Goal: Task Accomplishment & Management: Complete application form

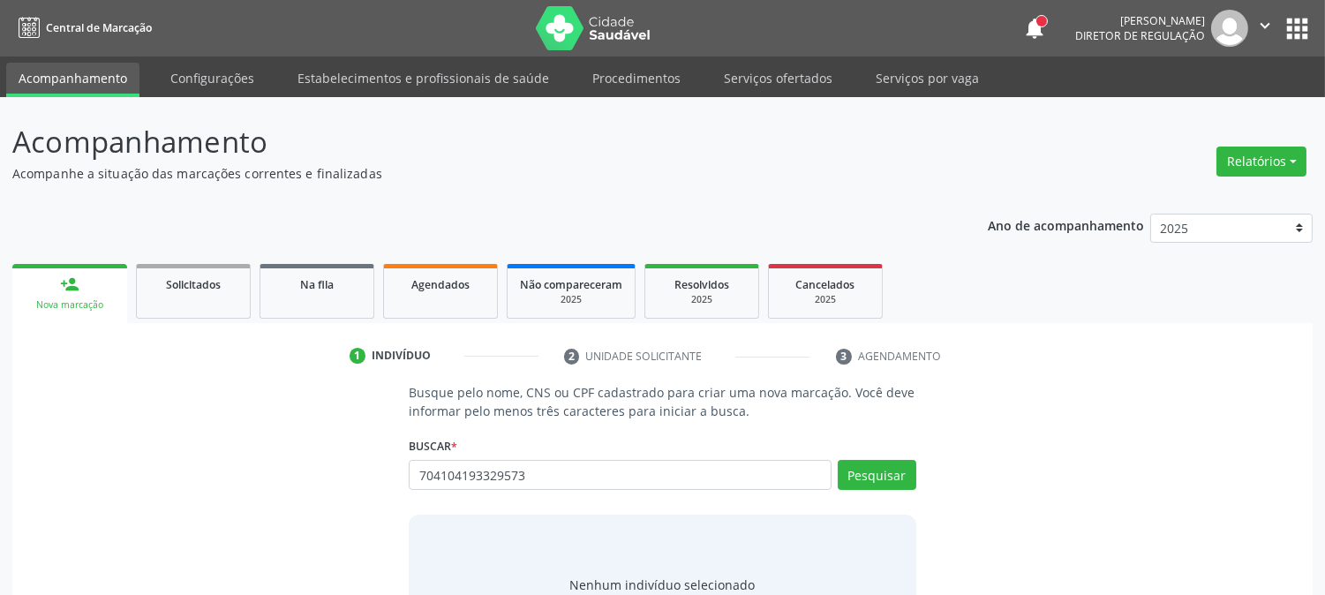
type input "704104193329573"
type input "7"
type input "[PERSON_NAME]"
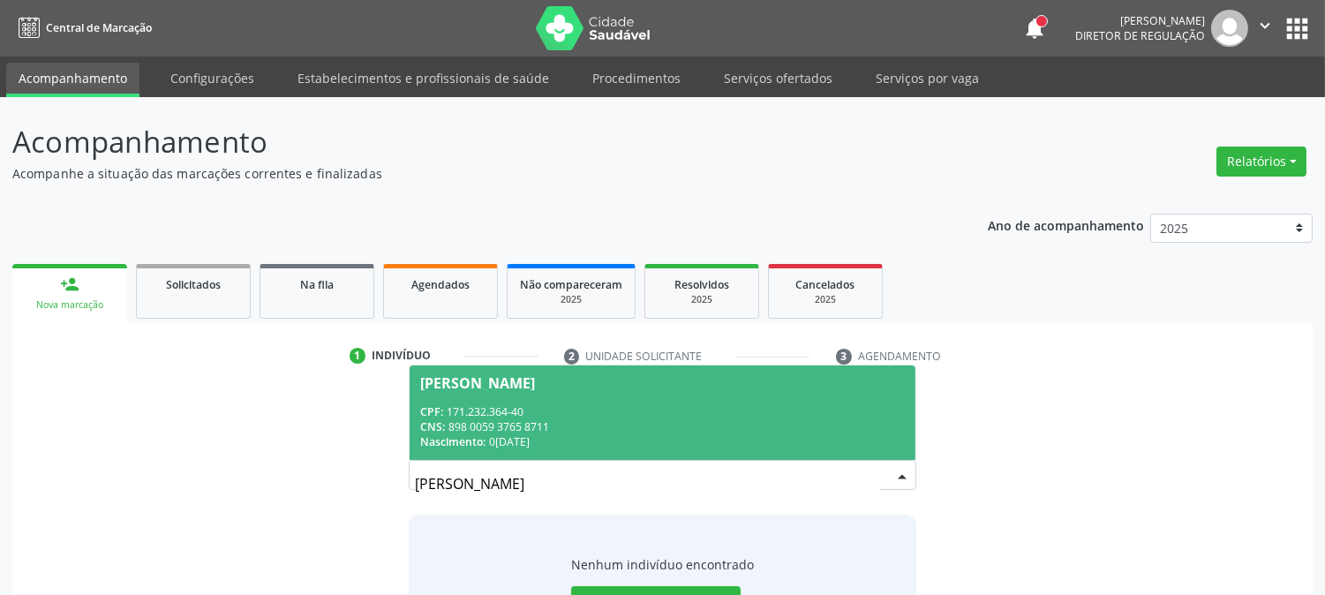
click at [561, 398] on span "[PERSON_NAME] CPF: 171.232.364-40 CNS: 898 0059 3765 8711 Nascimento: 0[DATE]" at bounding box center [662, 413] width 505 height 94
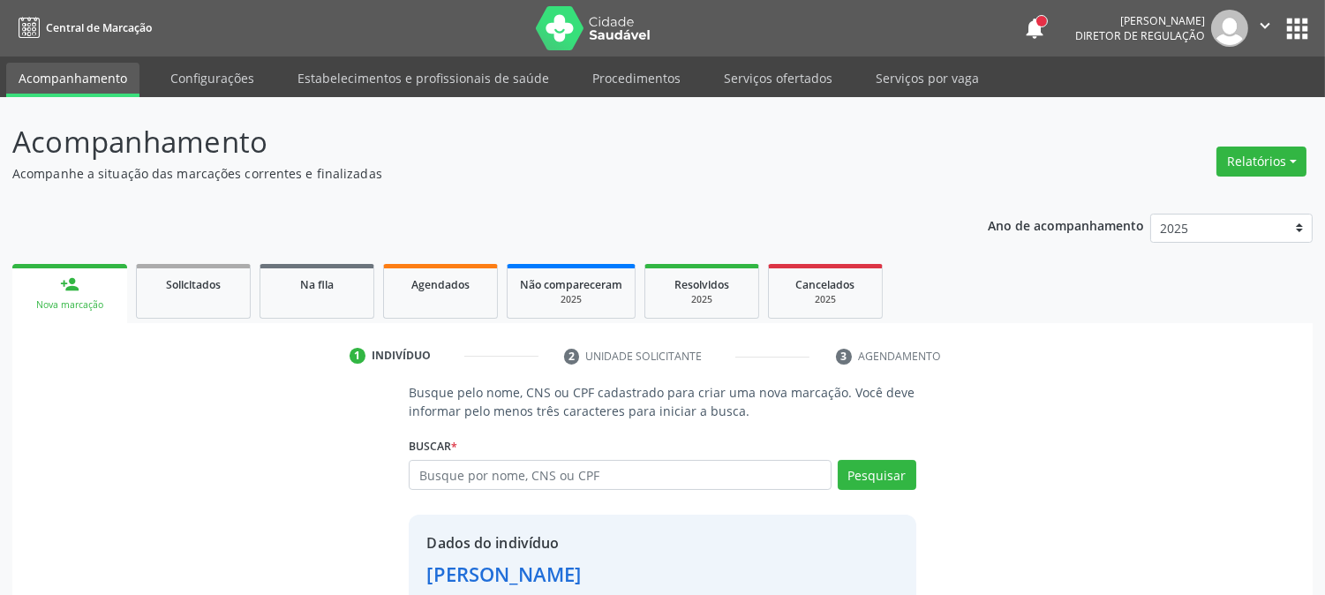
scroll to position [111, 0]
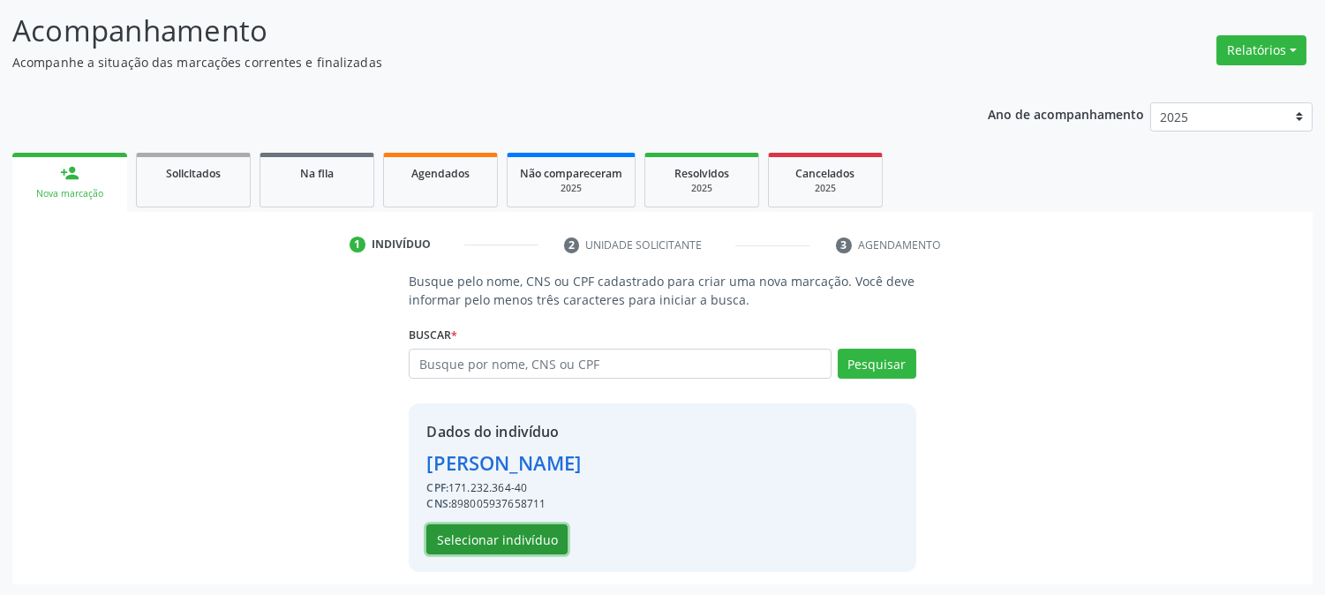
click at [530, 533] on button "Selecionar indivíduo" at bounding box center [496, 539] width 141 height 30
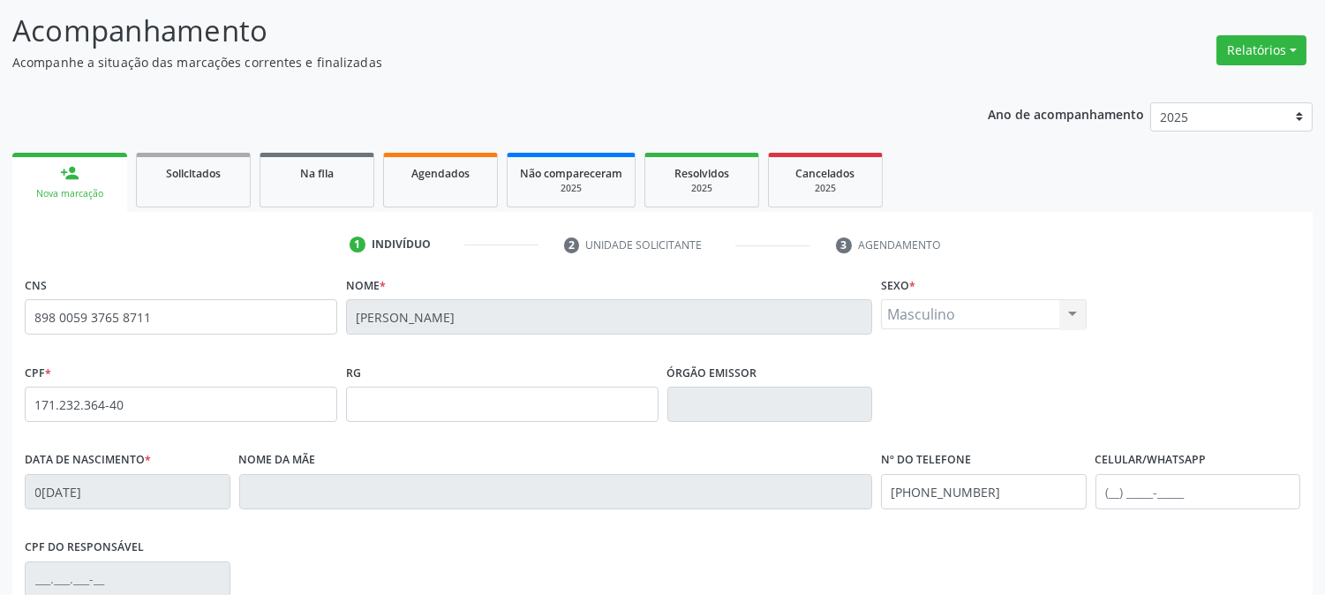
scroll to position [360, 0]
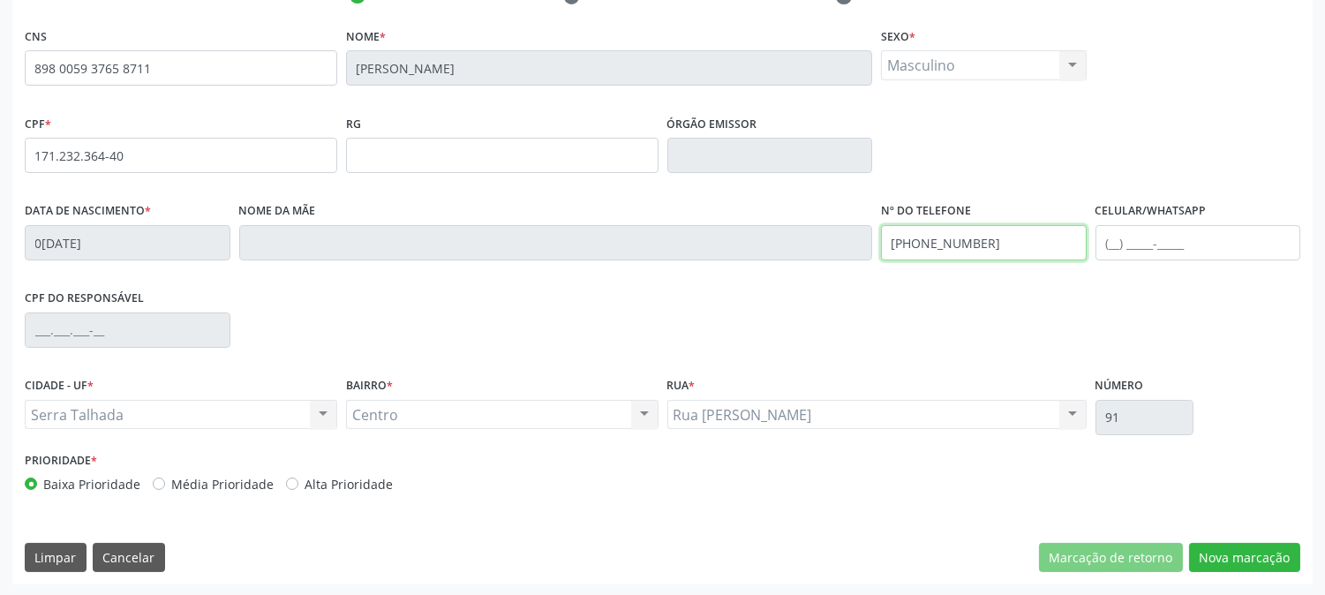
drag, startPoint x: 984, startPoint y: 245, endPoint x: 780, endPoint y: 271, distance: 205.7
click at [780, 271] on div "Data de nascimento * 0[DATE] Nome da mãe Nº do Telefone [PHONE_NUMBER] Celular/…" at bounding box center [662, 241] width 1285 height 87
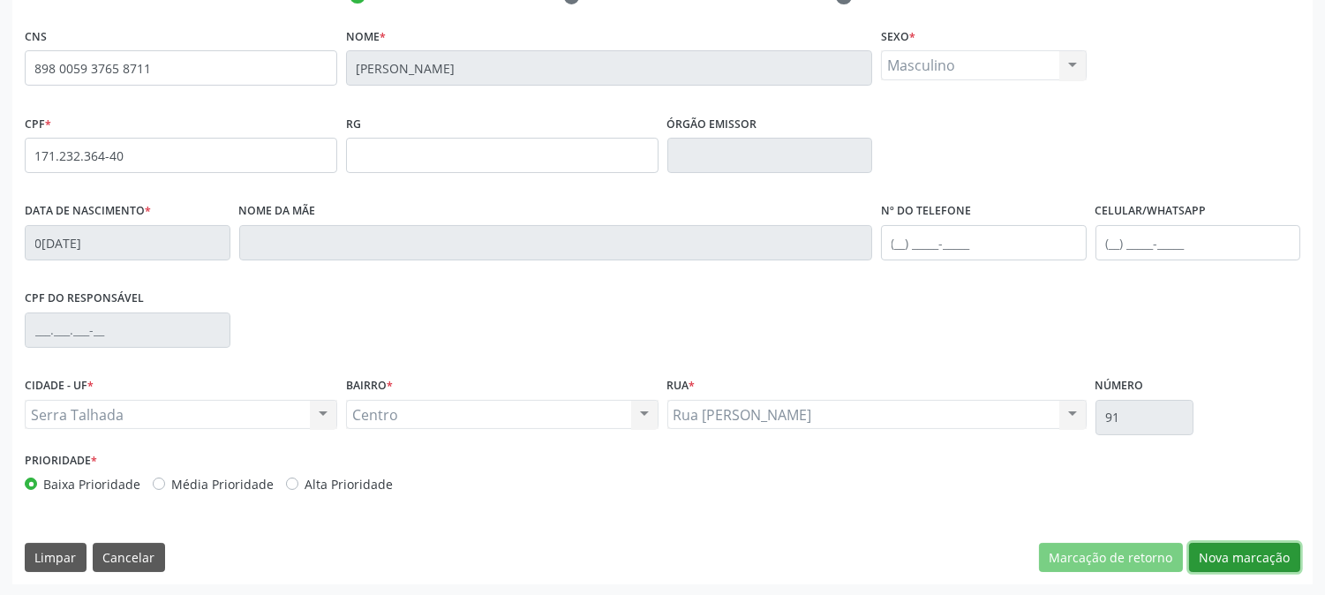
click at [1238, 554] on button "Nova marcação" at bounding box center [1244, 558] width 111 height 30
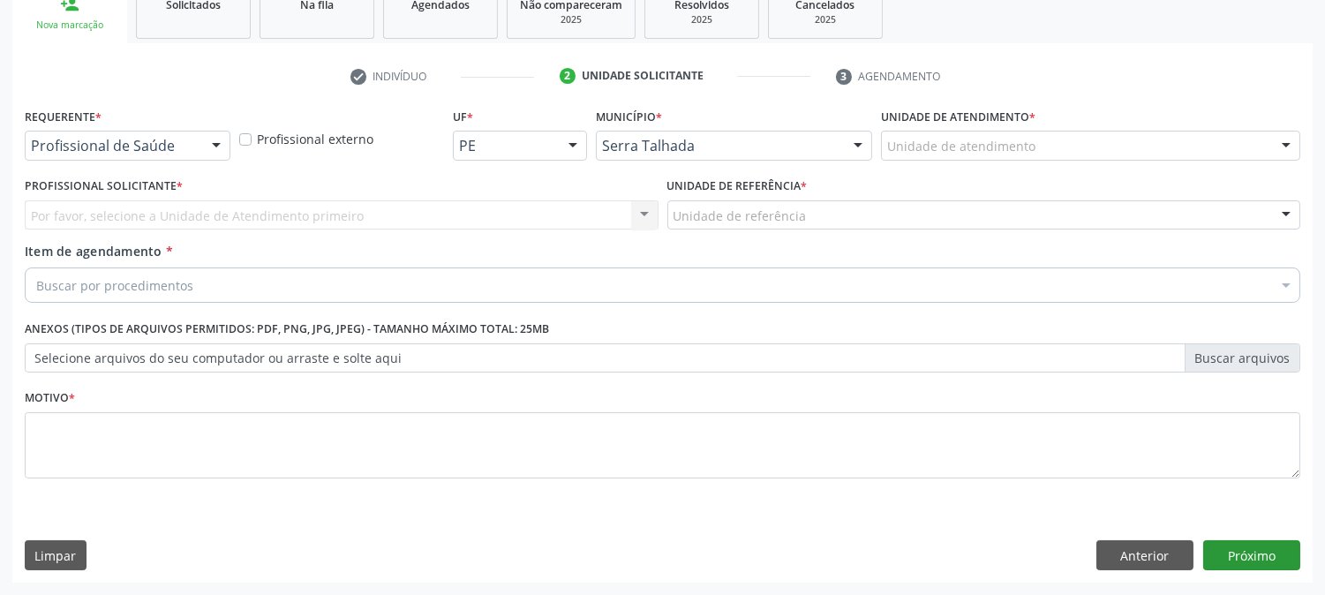
scroll to position [279, 0]
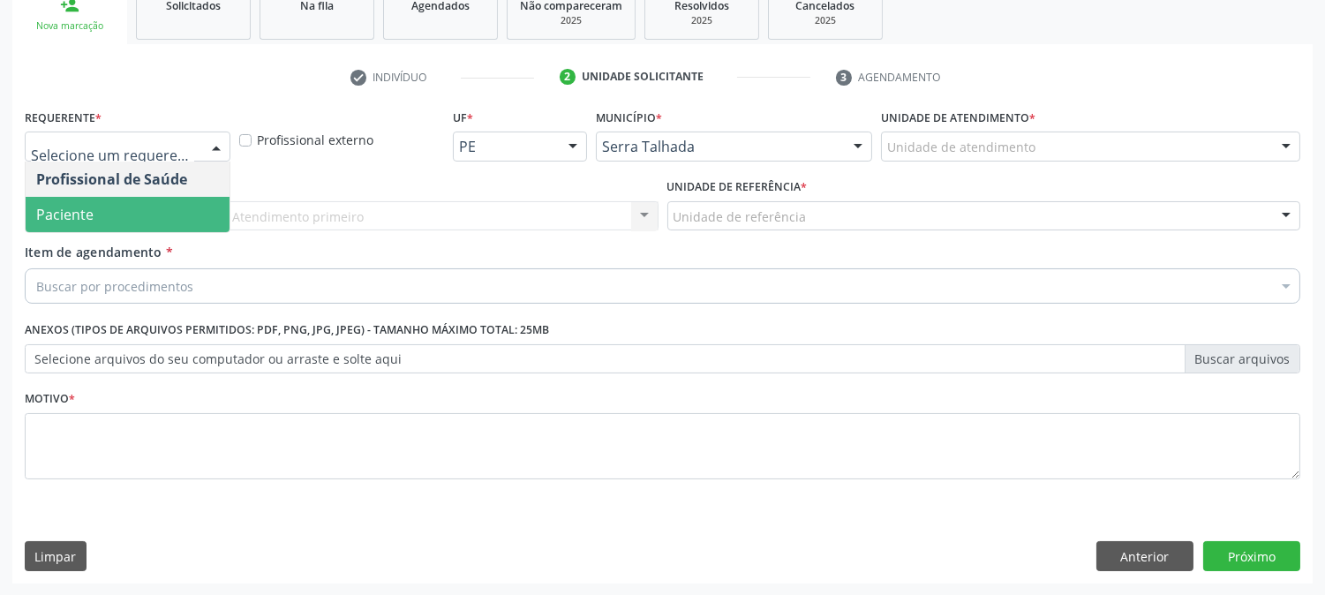
click at [154, 218] on span "Paciente" at bounding box center [128, 214] width 204 height 35
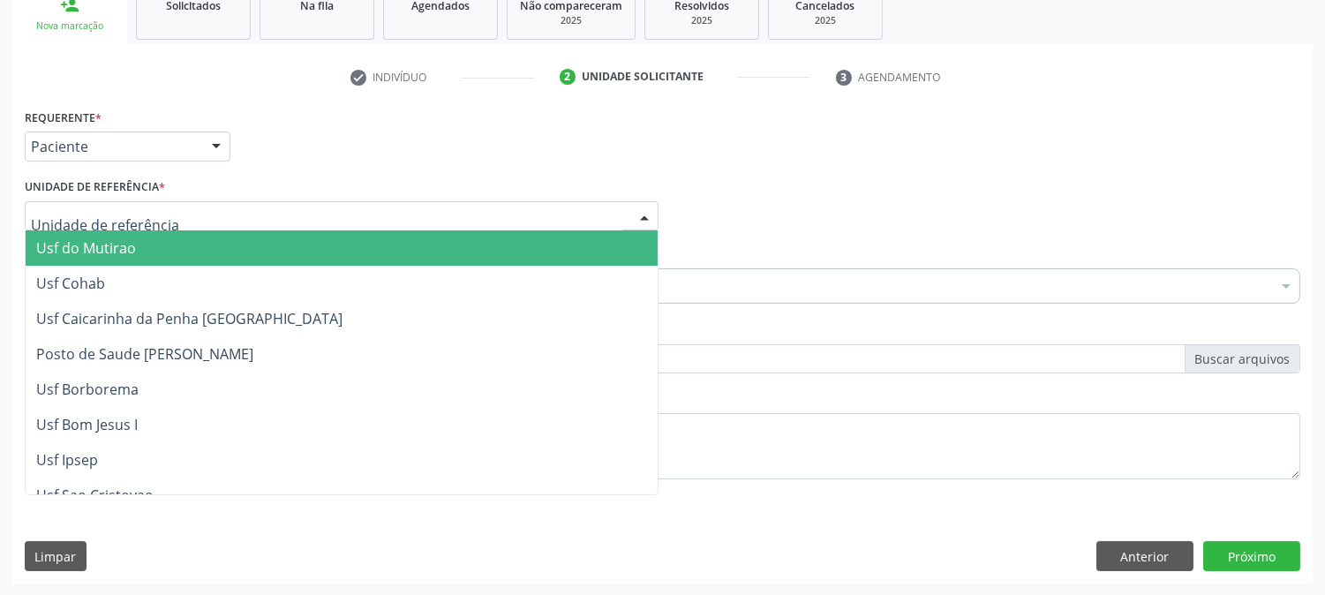
click at [180, 210] on div at bounding box center [342, 216] width 634 height 30
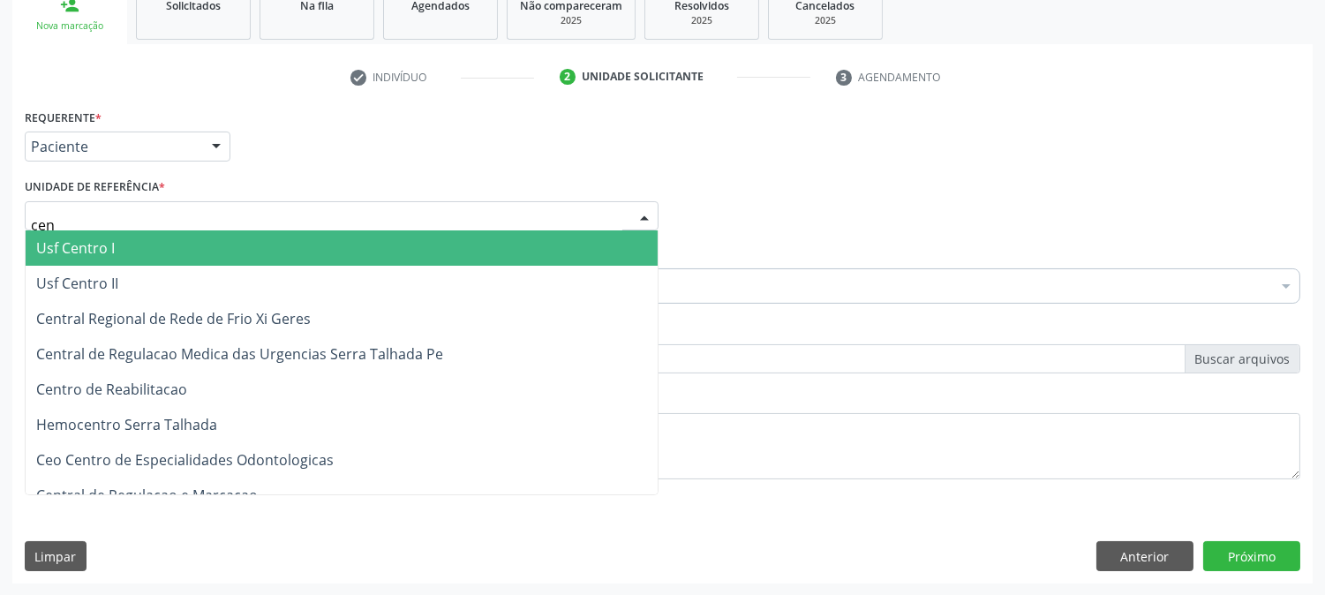
type input "cent"
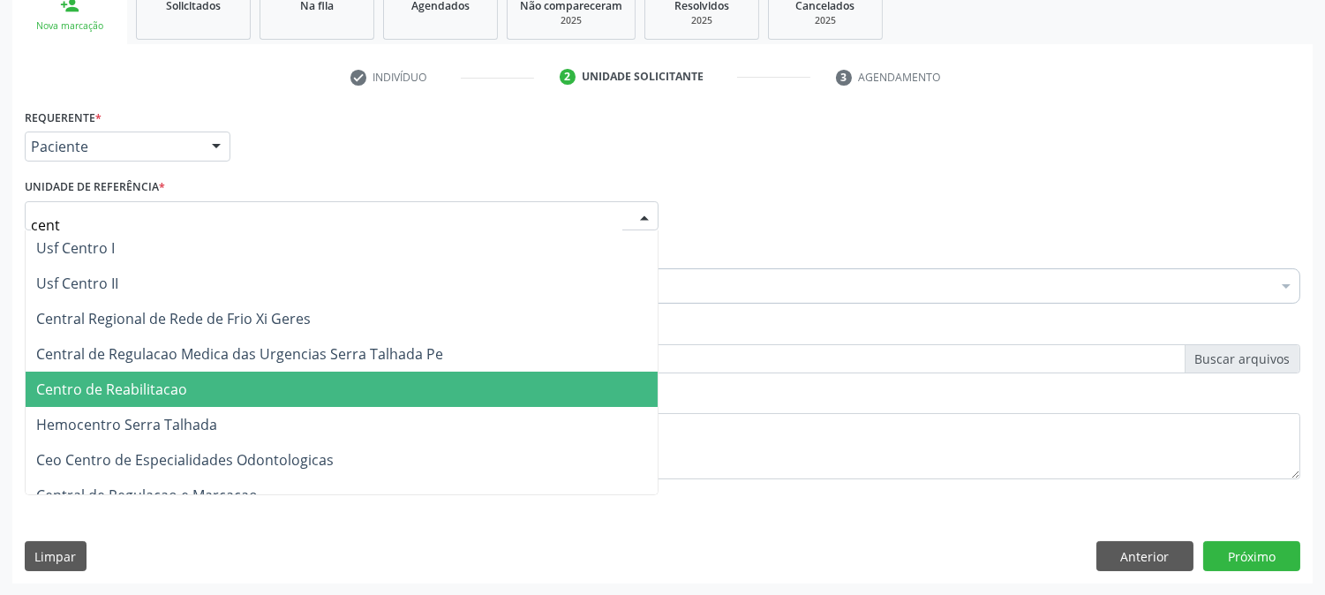
click at [226, 372] on span "Centro de Reabilitacao" at bounding box center [342, 389] width 632 height 35
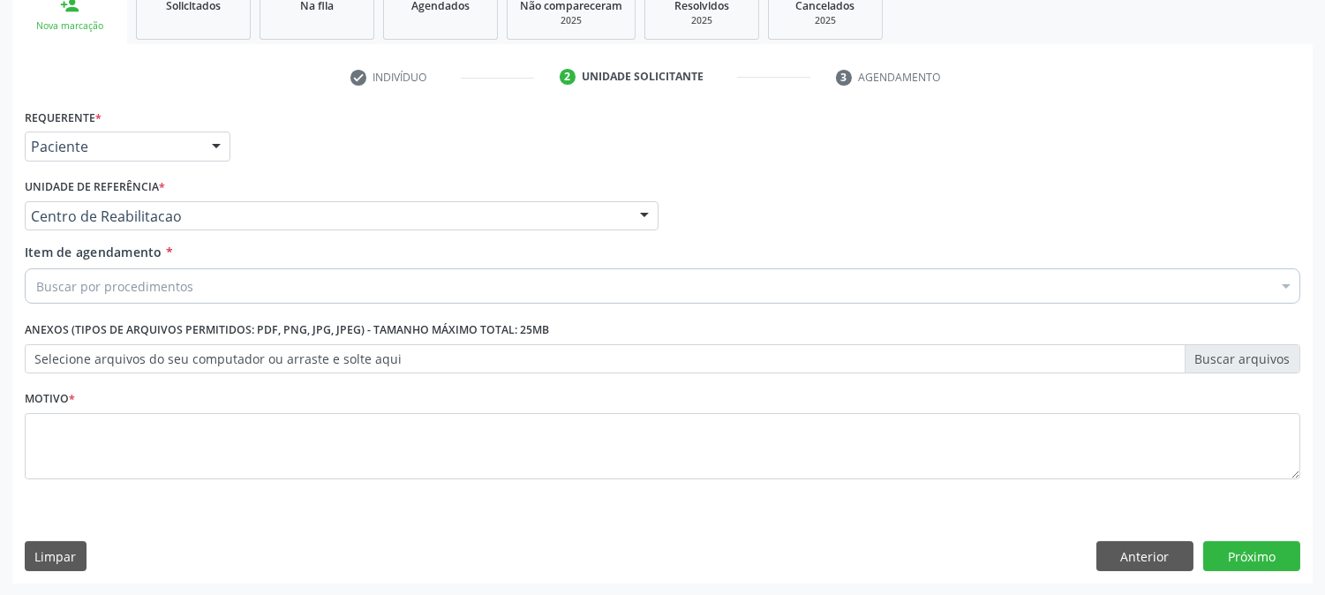
click at [201, 283] on div "Buscar por procedimentos" at bounding box center [663, 285] width 1276 height 35
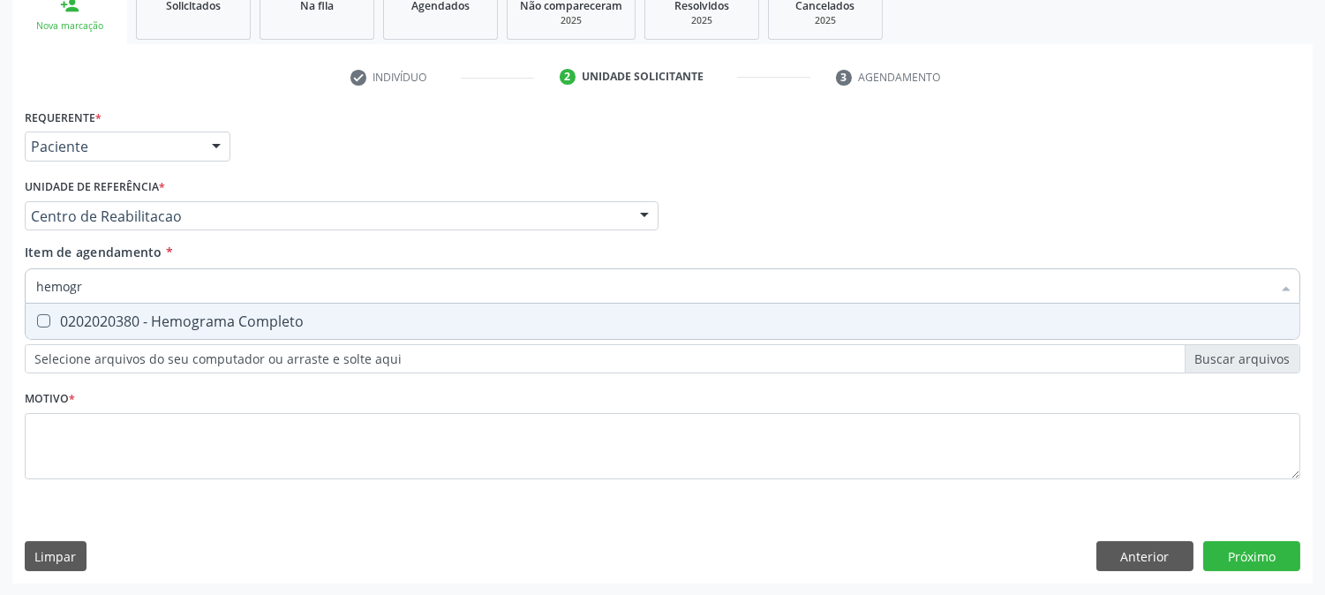
type input "hemogra"
click at [197, 314] on div "0202020380 - Hemograma Completo" at bounding box center [662, 321] width 1253 height 14
checkbox Completo "true"
drag, startPoint x: 110, startPoint y: 292, endPoint x: 12, endPoint y: 298, distance: 98.2
click at [0, 286] on div "Acompanhamento Acompanhe a situação das marcações correntes e finalizadas Relat…" at bounding box center [662, 207] width 1325 height 778
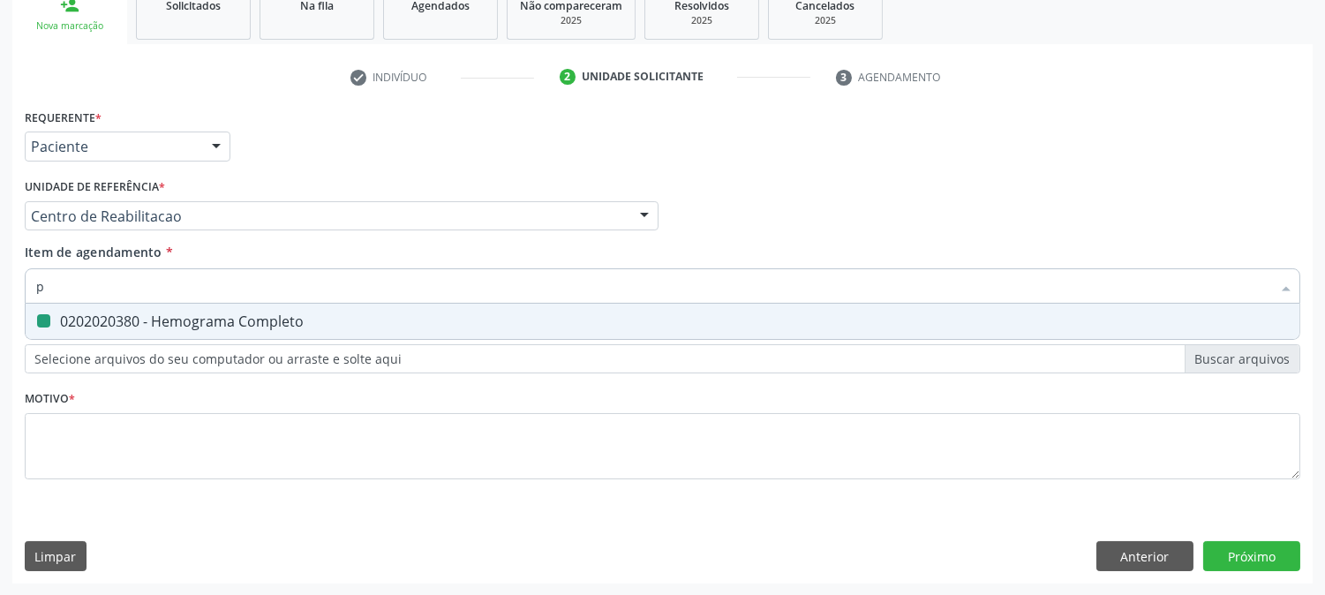
type input "pr"
checkbox Completo "false"
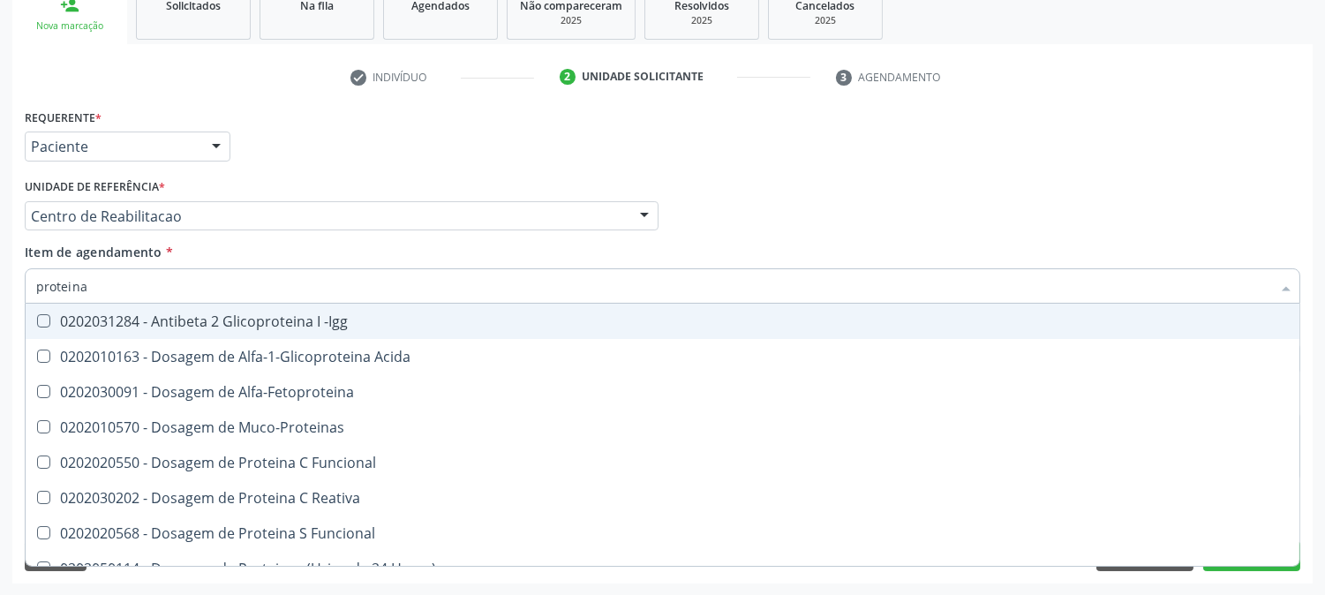
type input "proteina c"
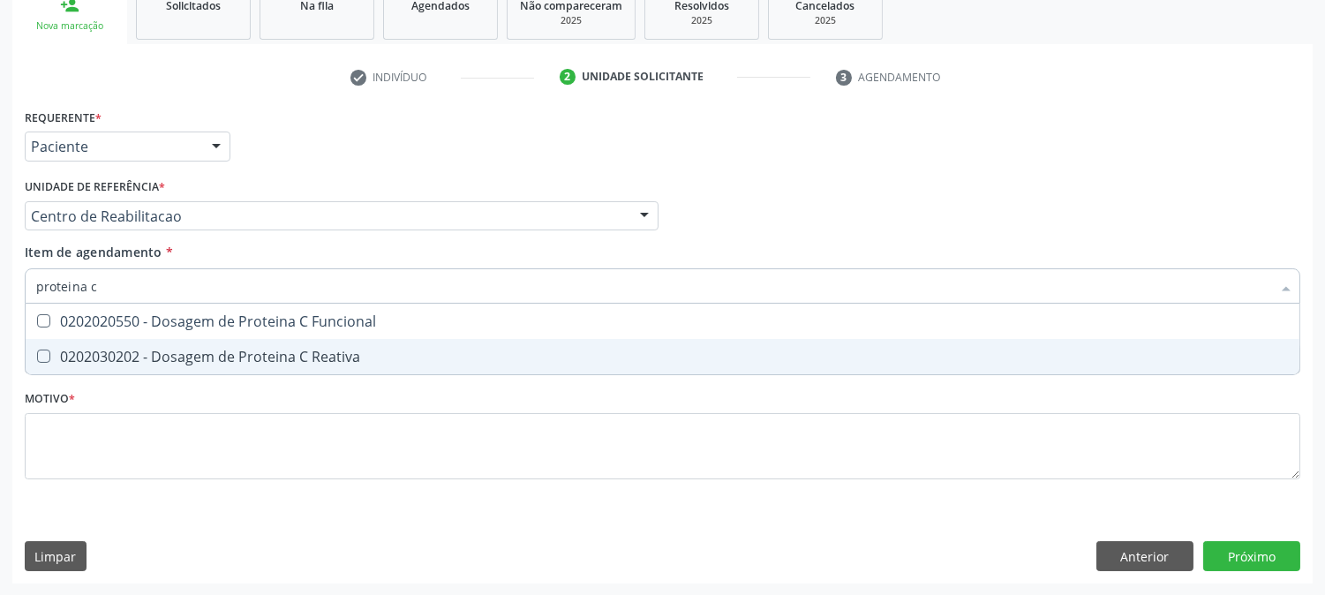
click at [230, 358] on div "0202030202 - Dosagem de Proteina C Reativa" at bounding box center [662, 357] width 1253 height 14
checkbox Reativa "true"
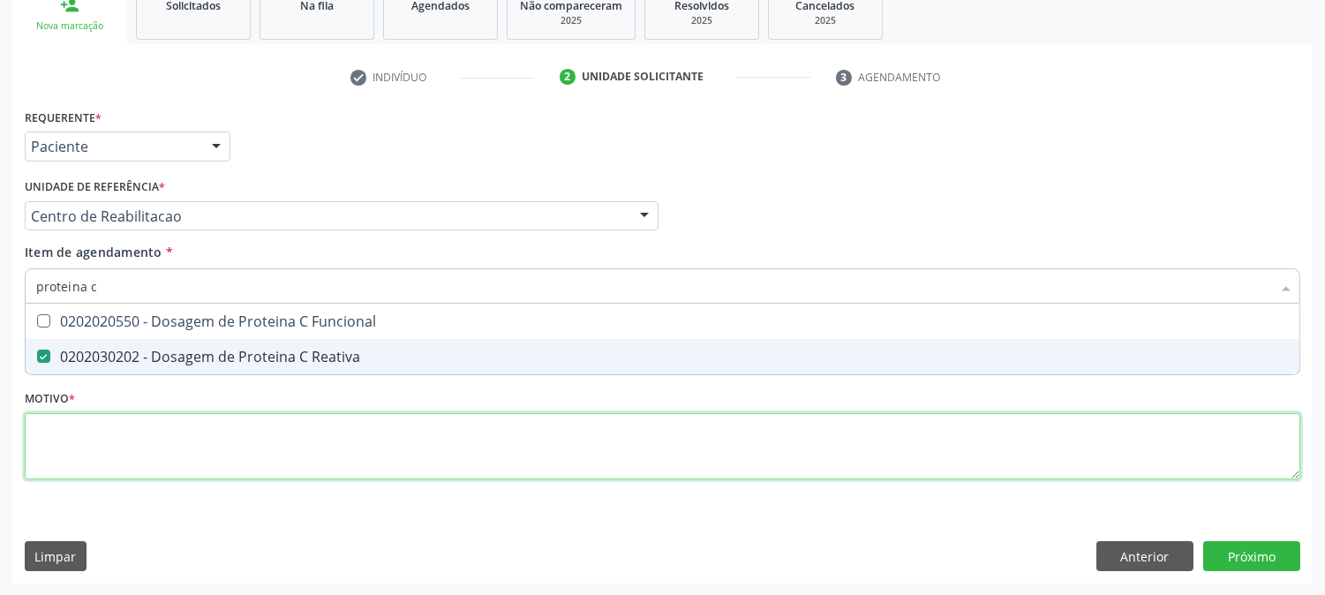
click at [194, 455] on div "Requerente * Paciente Profissional de Saúde Paciente Nenhum resultado encontrad…" at bounding box center [663, 304] width 1276 height 400
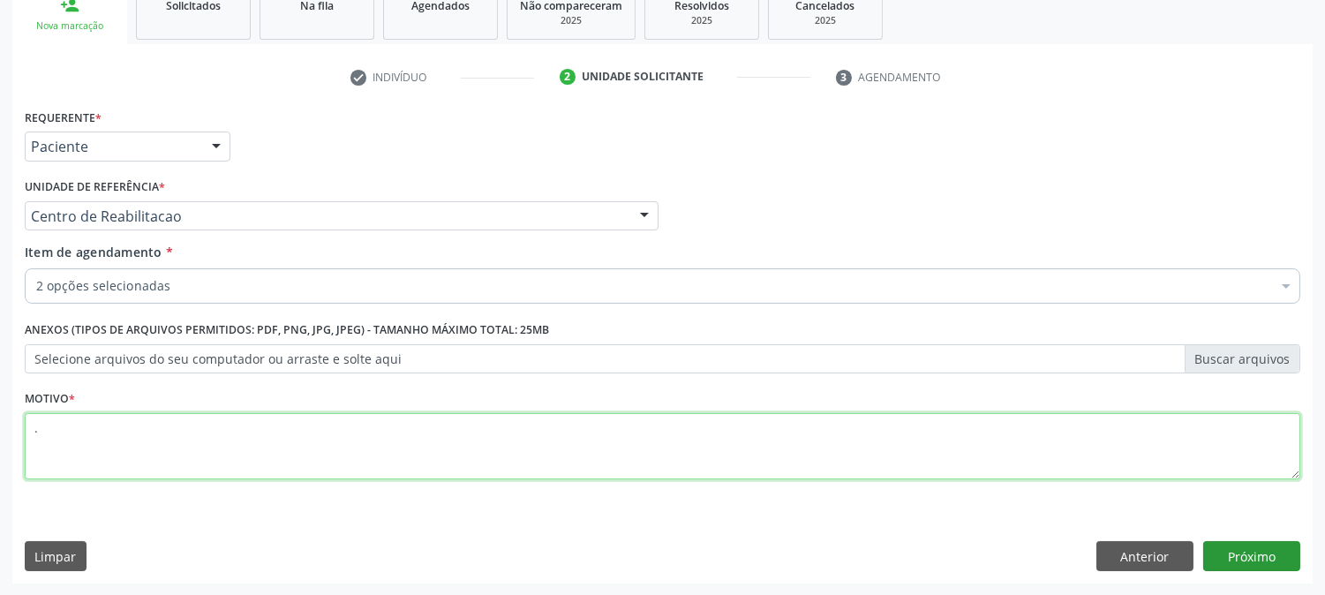
type textarea "."
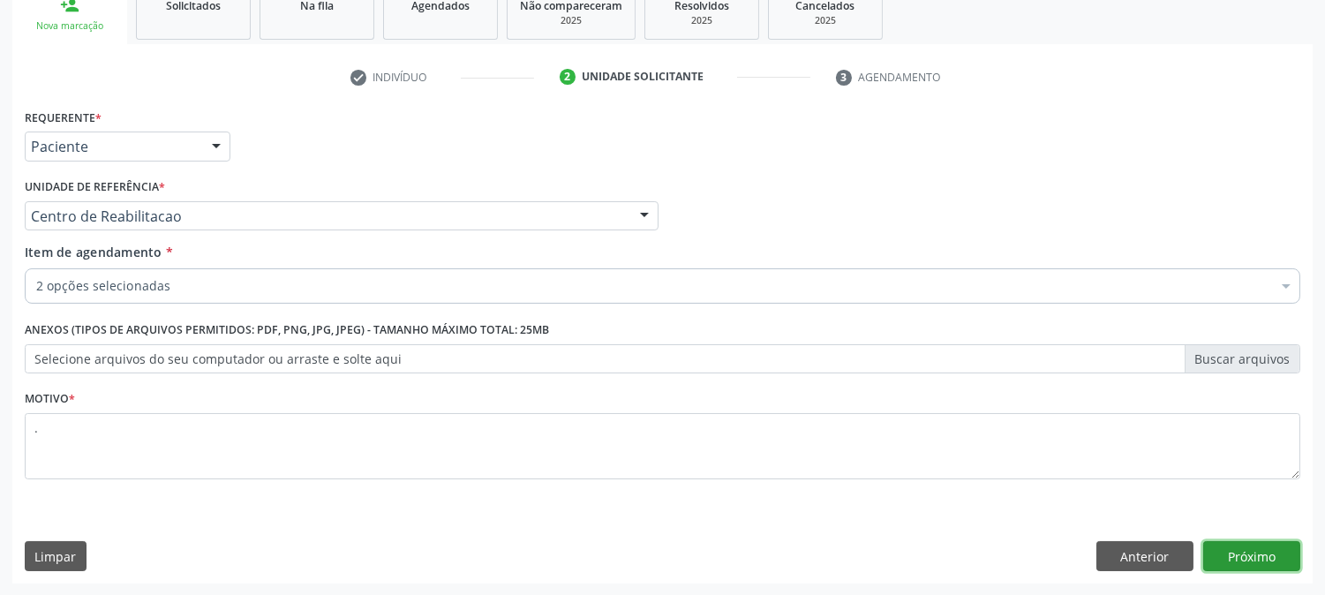
click at [1247, 558] on button "Próximo" at bounding box center [1251, 556] width 97 height 30
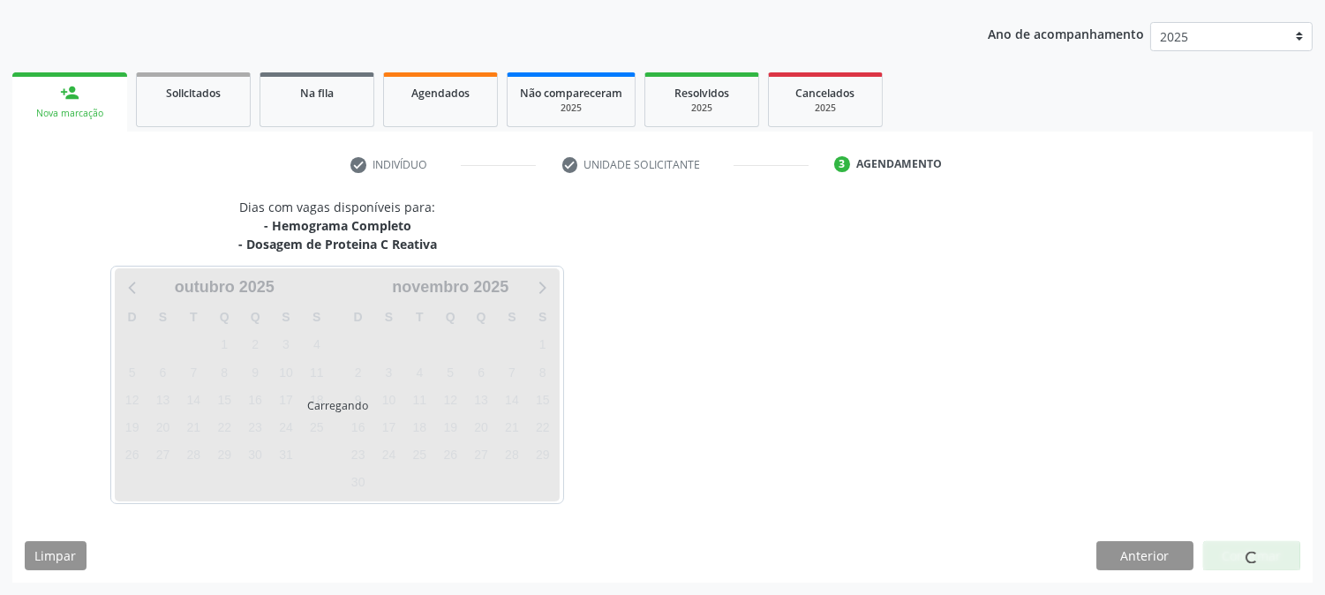
scroll to position [191, 0]
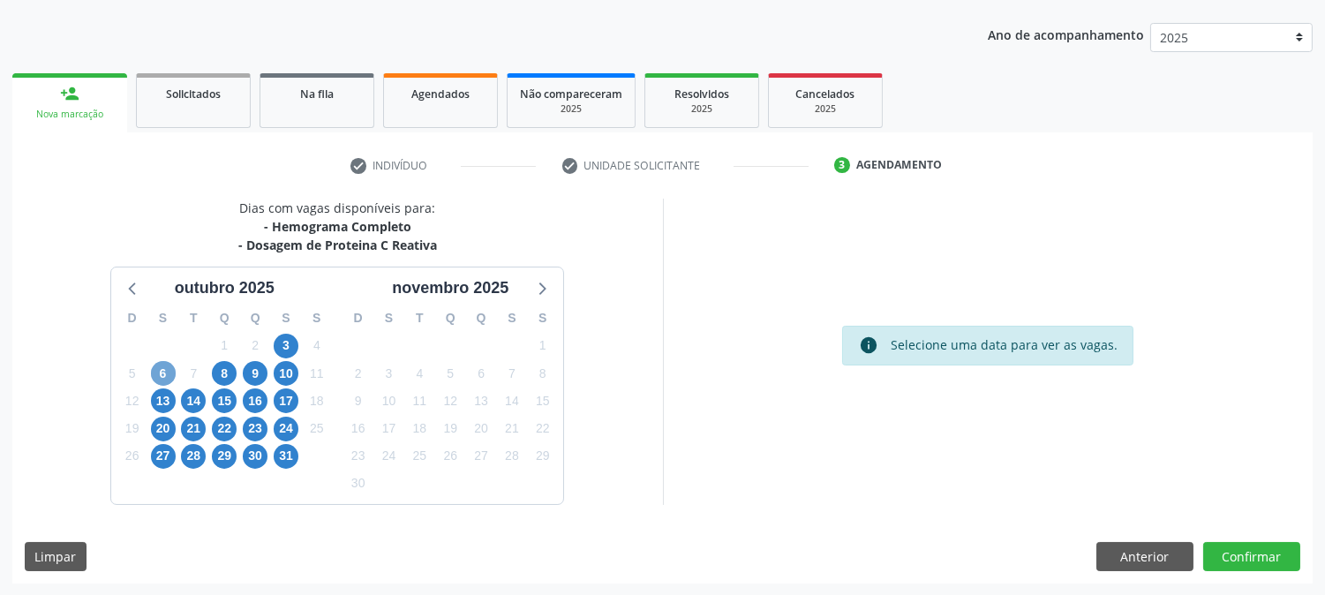
click at [162, 372] on span "6" at bounding box center [163, 373] width 25 height 25
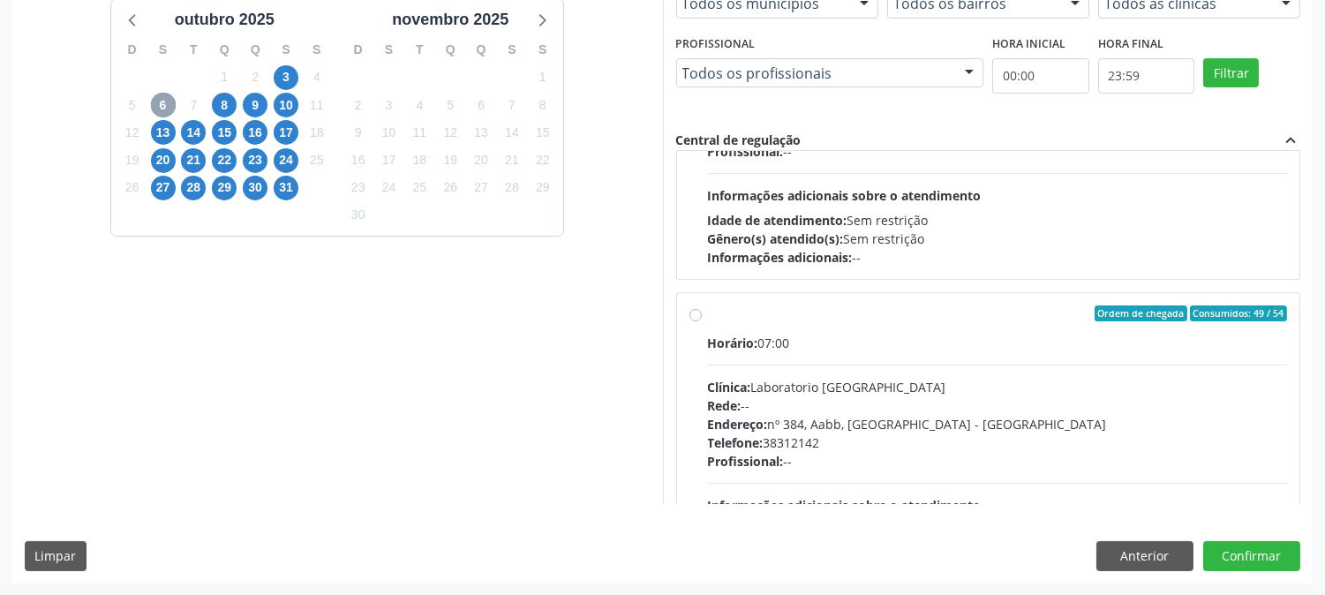
scroll to position [587, 0]
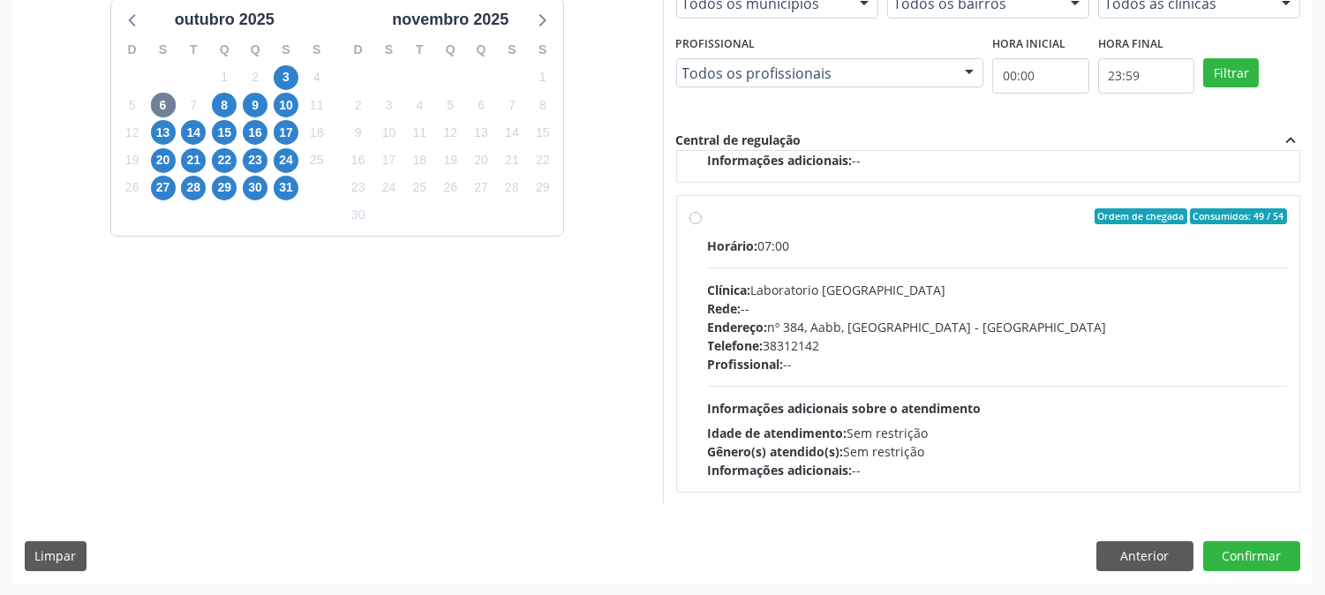
click at [237, 99] on div "8" at bounding box center [224, 105] width 31 height 27
click at [223, 101] on span "8" at bounding box center [224, 105] width 25 height 25
click at [250, 102] on span "9" at bounding box center [255, 105] width 25 height 25
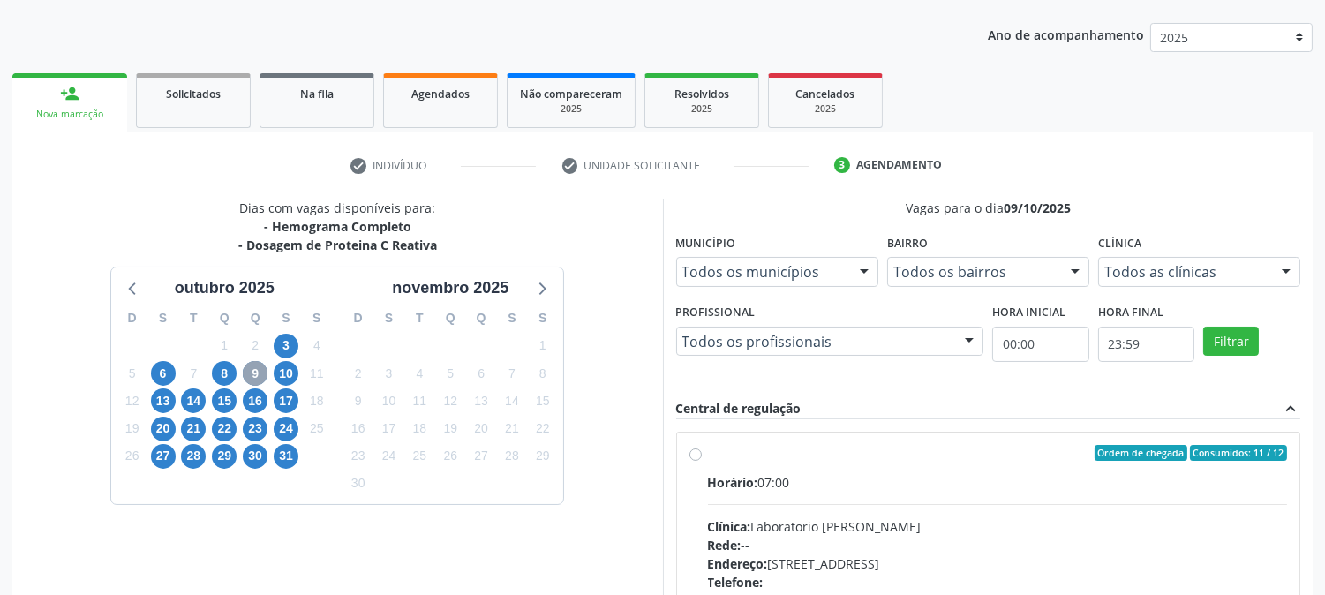
scroll to position [427, 0]
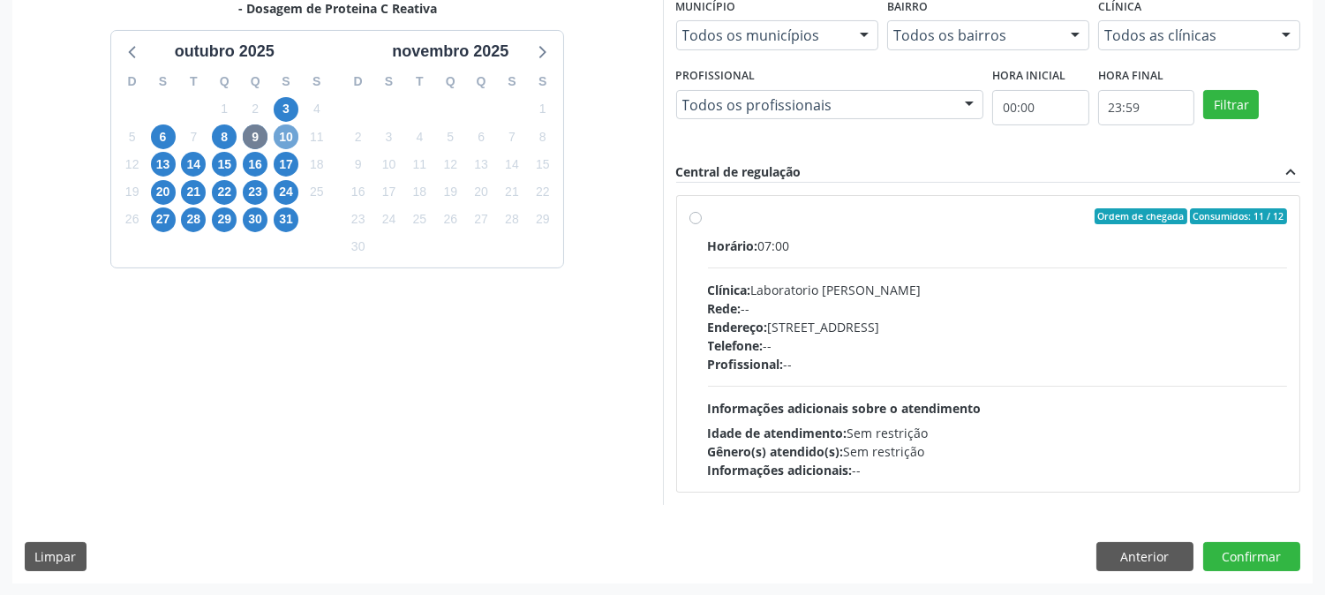
click at [291, 144] on span "10" at bounding box center [286, 136] width 25 height 25
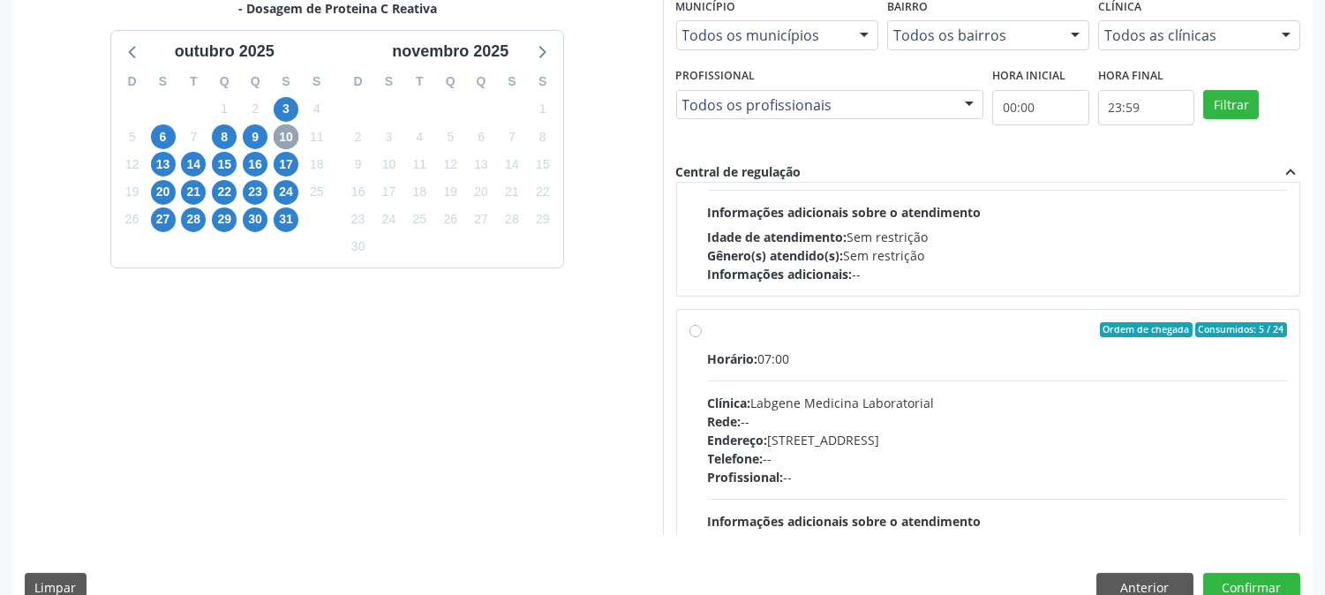
scroll to position [278, 0]
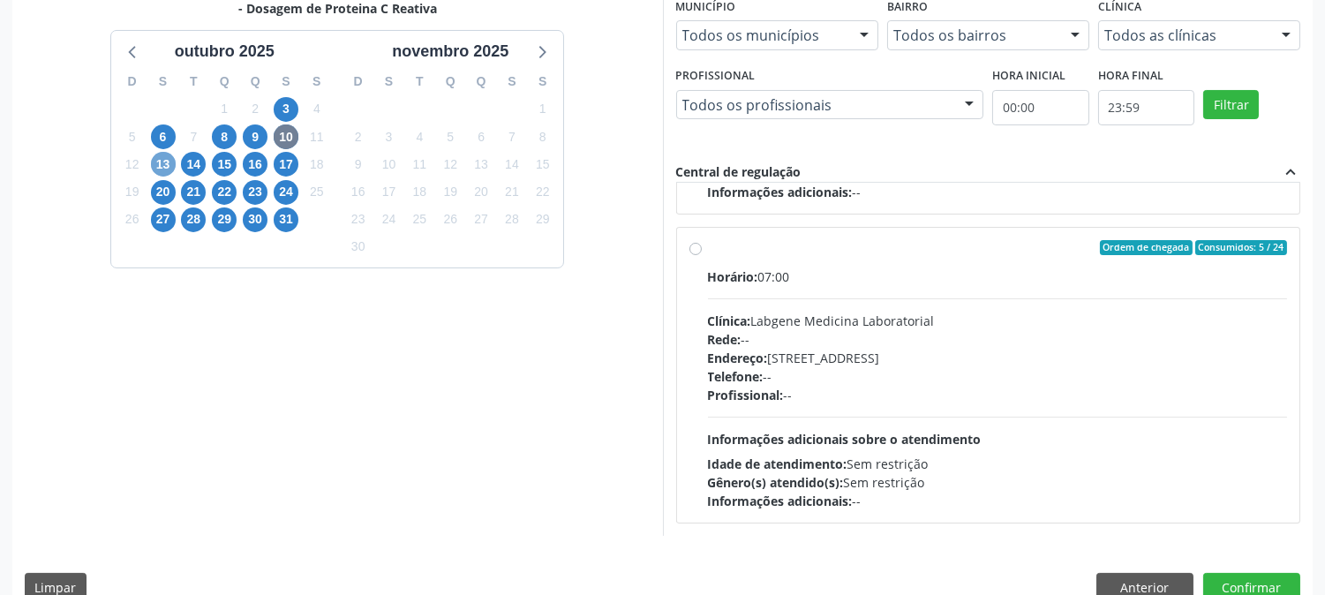
click at [163, 170] on span "13" at bounding box center [163, 164] width 25 height 25
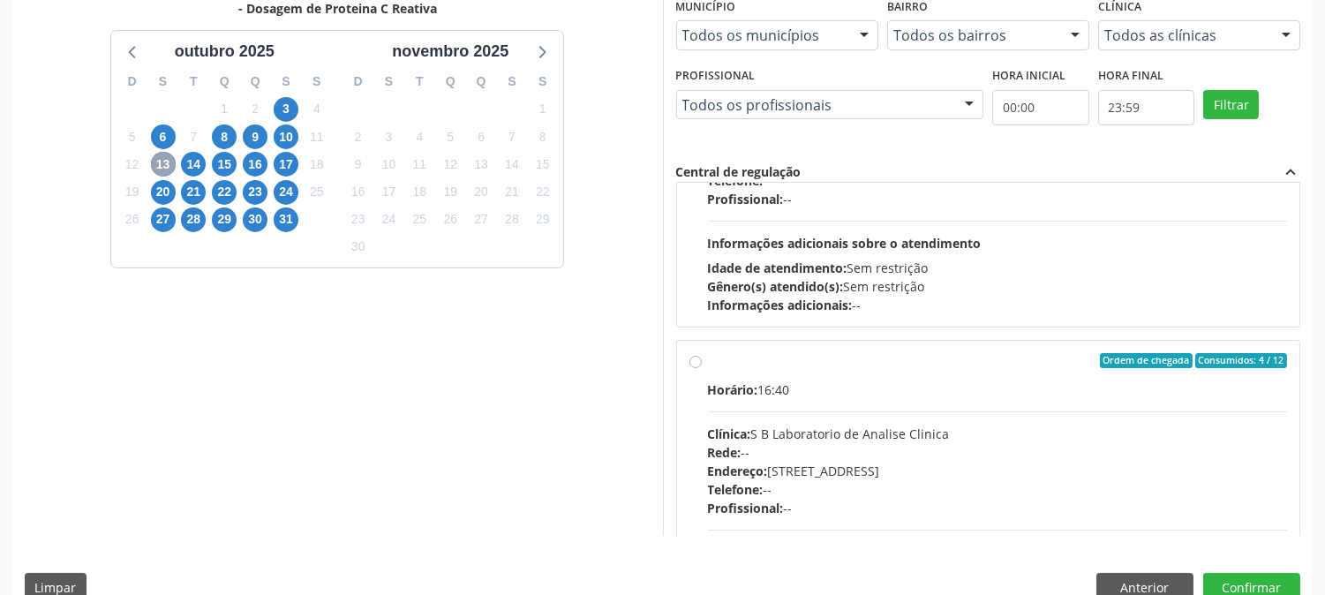
scroll to position [897, 0]
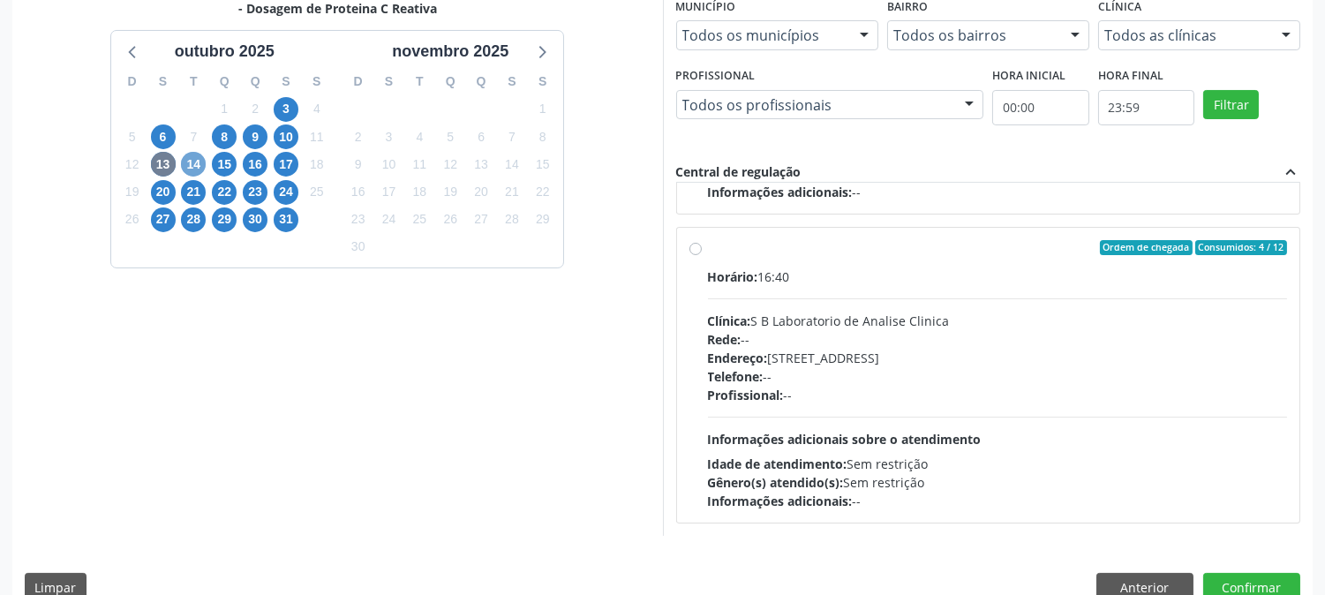
click at [191, 161] on span "14" at bounding box center [193, 164] width 25 height 25
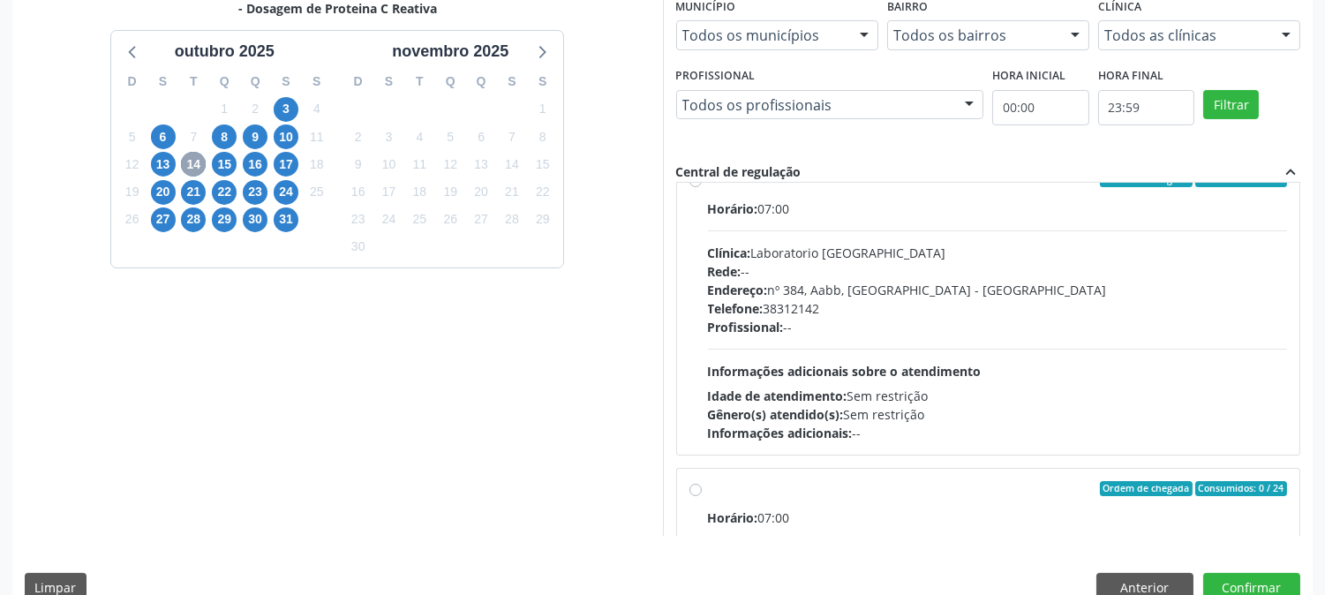
scroll to position [1516, 0]
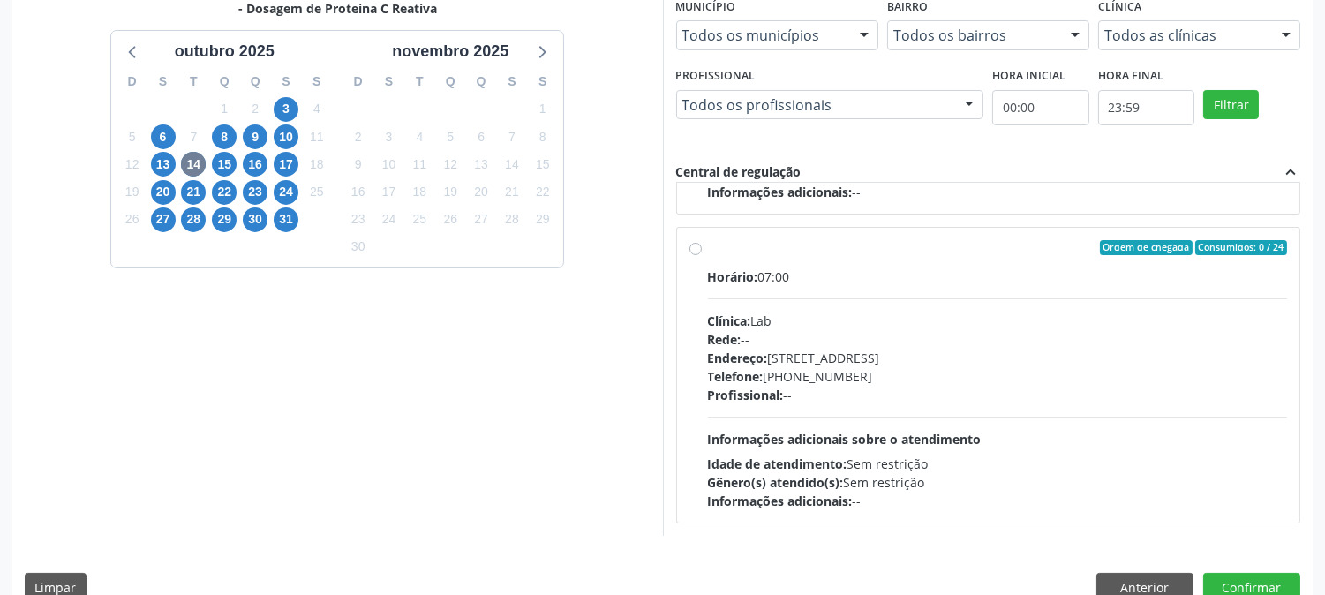
click at [1067, 332] on div "Rede: --" at bounding box center [998, 339] width 580 height 19
click at [702, 256] on input "Ordem de chegada Consumidos: 0 / 24 Horário: 07:00 Clínica: Lab Rede: -- Endere…" at bounding box center [696, 248] width 12 height 16
radio input "true"
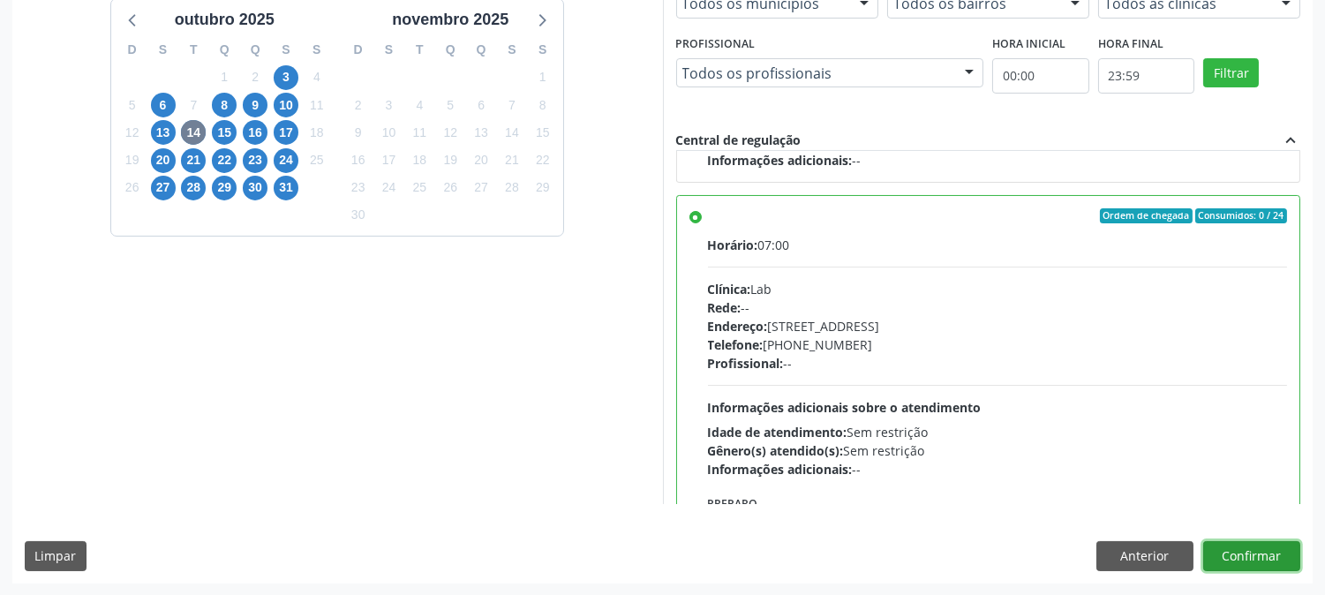
click at [1240, 561] on button "Confirmar" at bounding box center [1251, 556] width 97 height 30
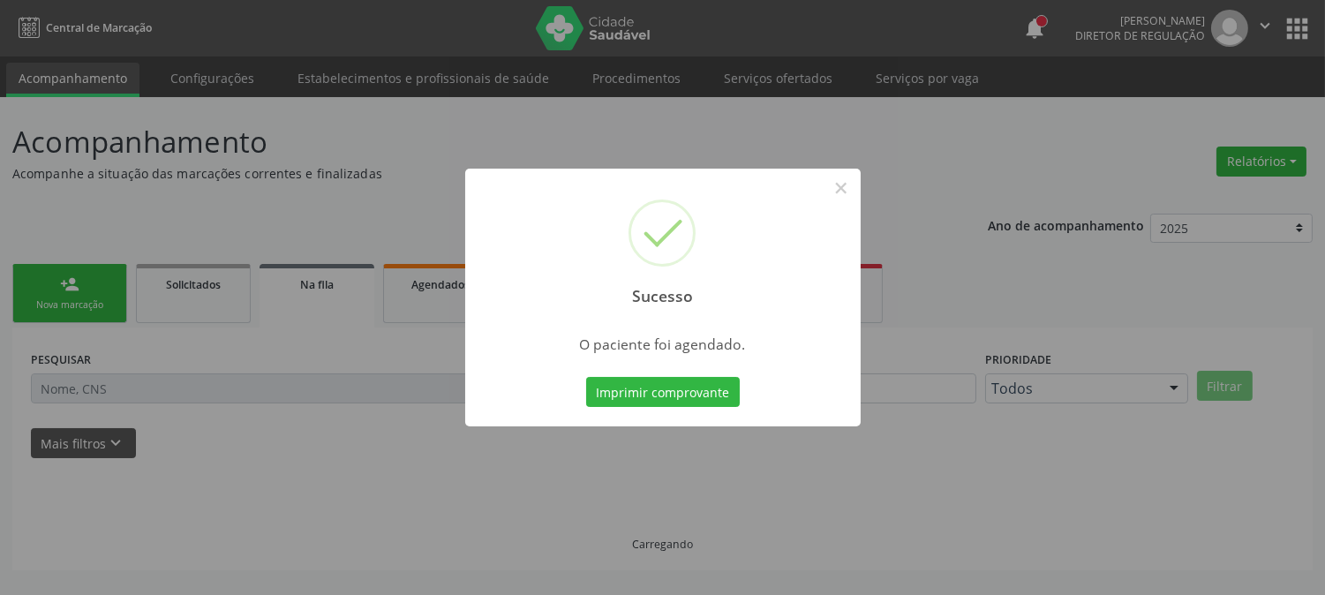
scroll to position [0, 0]
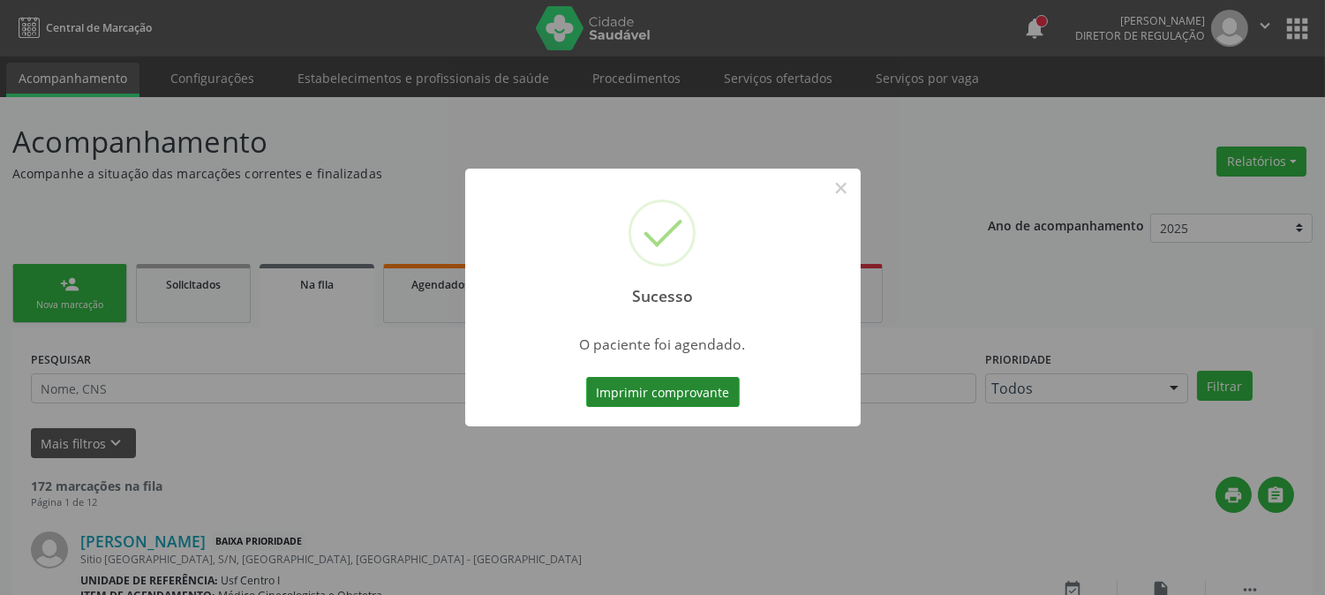
click at [652, 392] on button "Imprimir comprovante" at bounding box center [663, 392] width 154 height 30
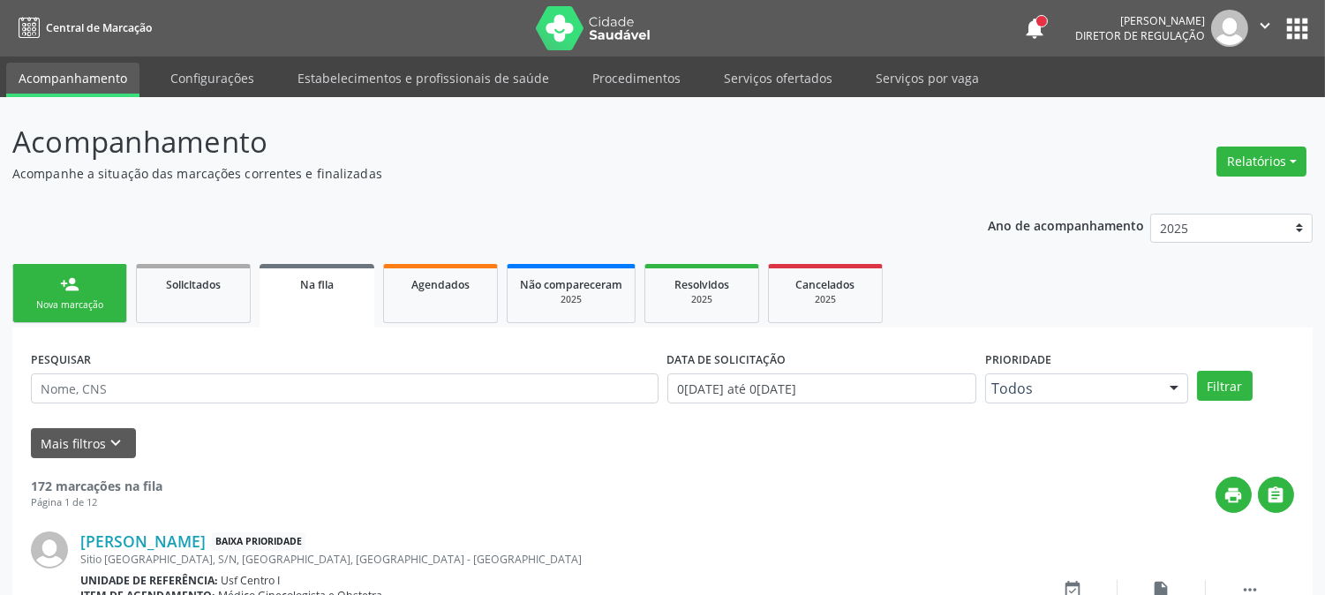
click at [94, 300] on div "Nova marcação" at bounding box center [70, 304] width 88 height 13
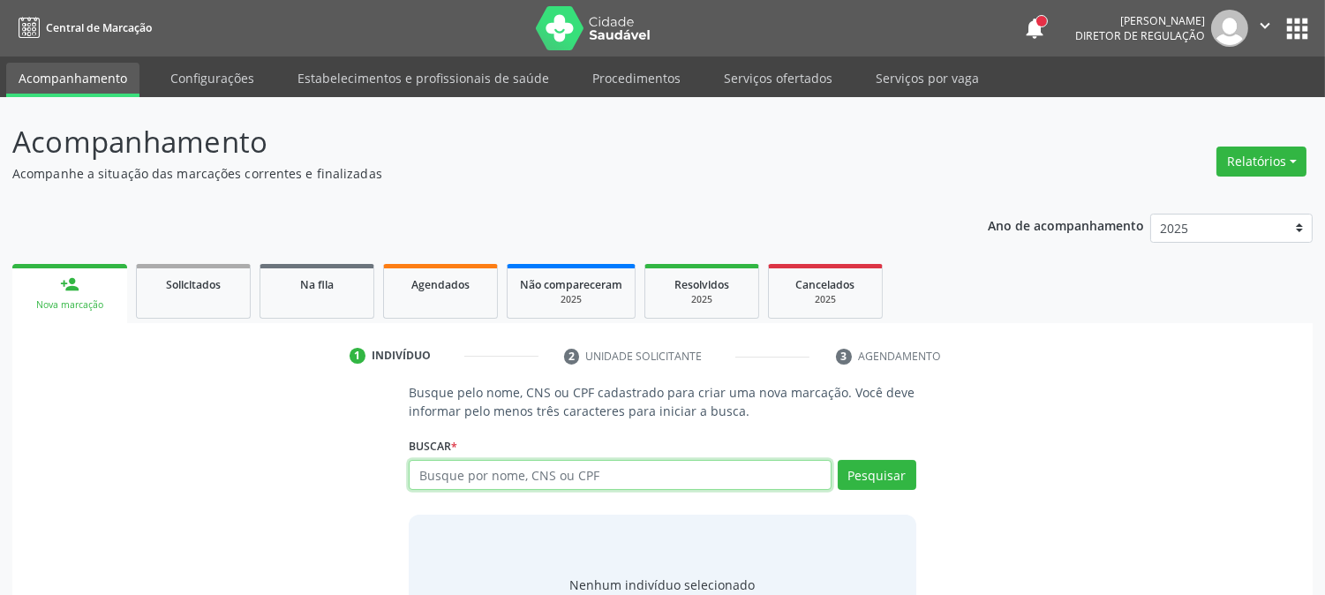
click at [516, 471] on input "text" at bounding box center [620, 475] width 422 height 30
type input "[PERSON_NAME]"
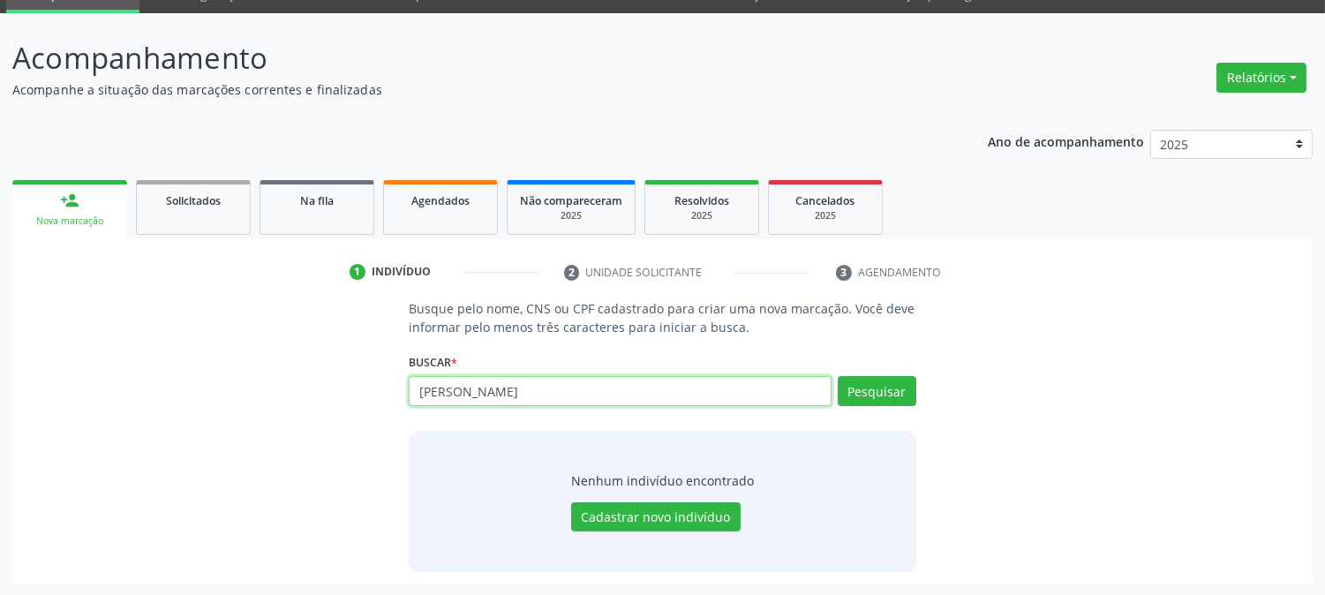
drag, startPoint x: 575, startPoint y: 396, endPoint x: 328, endPoint y: 416, distance: 248.0
click at [328, 416] on div "Busque pelo nome, CNS ou CPF cadastrado para criar uma nova marcação. Você deve…" at bounding box center [663, 435] width 1276 height 272
